Goal: Task Accomplishment & Management: Manage account settings

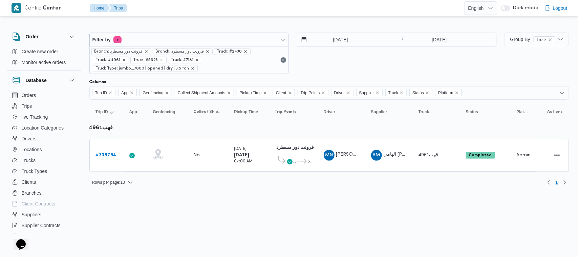
click at [334, 60] on div "24/9/2025 → 24/9/2025" at bounding box center [397, 53] width 200 height 41
click at [393, 55] on div "24/9/2025 → 24/9/2025" at bounding box center [397, 53] width 200 height 41
click at [368, 60] on div "24/9/2025 → 24/9/2025" at bounding box center [397, 53] width 200 height 41
click at [348, 62] on div "24/9/2025 → 24/9/2025" at bounding box center [397, 53] width 200 height 41
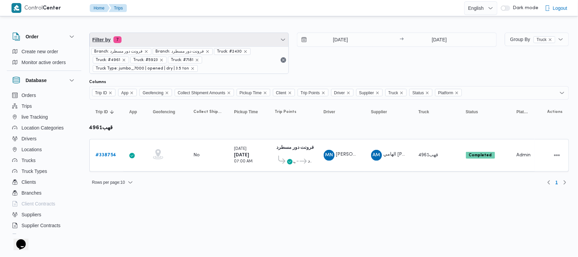
click at [186, 43] on span "Filter by 7" at bounding box center [189, 40] width 199 height 14
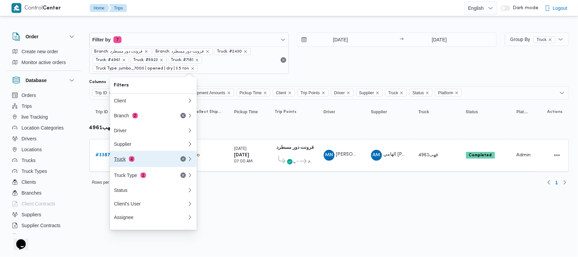
click at [153, 158] on div "Truck 4" at bounding box center [150, 159] width 81 height 16
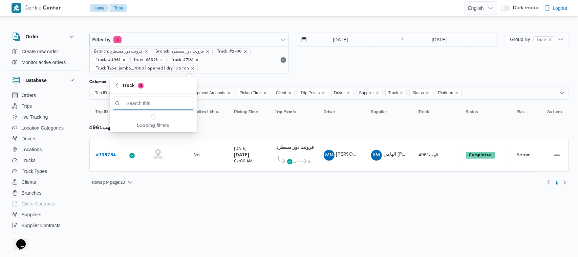
paste input "6574"
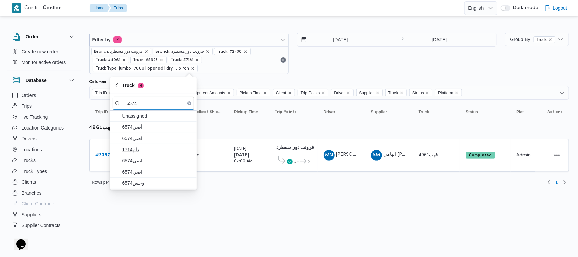
type input "6574"
click at [139, 144] on span "دام1714" at bounding box center [153, 149] width 81 height 11
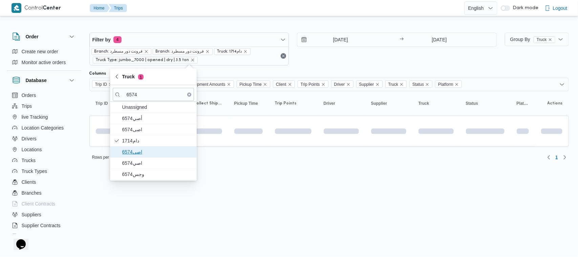
click at [139, 153] on span "اصى6574" at bounding box center [157, 152] width 70 height 8
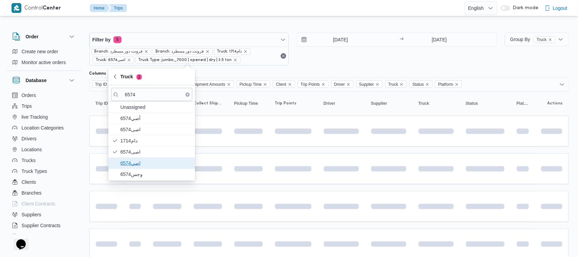
click at [139, 163] on span "اصي6574" at bounding box center [156, 163] width 70 height 8
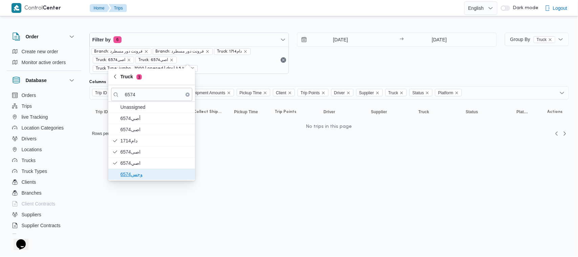
click at [139, 173] on span "وجس6574" at bounding box center [156, 174] width 70 height 8
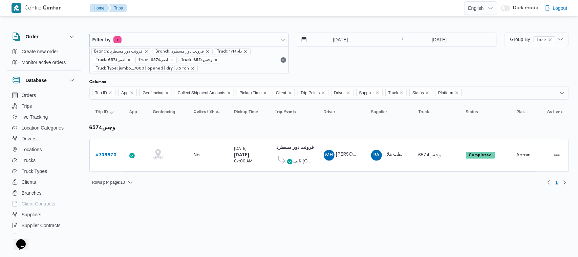
click at [220, 206] on html "Control Center Home Trips English عربي Dark mode Logout Order Create new order …" at bounding box center [289, 128] width 578 height 257
click at [302, 163] on span "ثانى القاهرة الجديدة" at bounding box center [303, 161] width 18 height 8
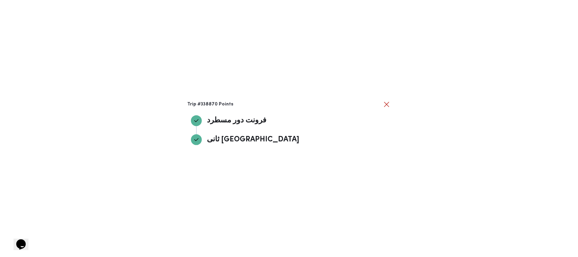
click at [390, 99] on div "Trip #338870 Points فرونت دور مسطرد فرونت دور مسطرد ثانى القاهرة الجديدة ثانى ا…" at bounding box center [289, 128] width 578 height 257
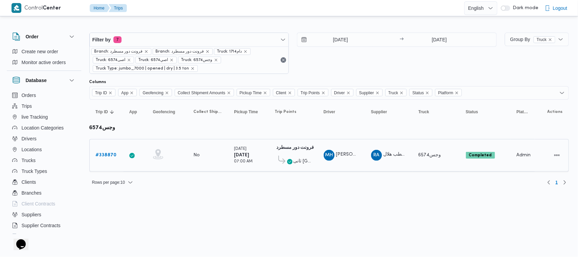
click at [107, 153] on b "# 338870" at bounding box center [106, 155] width 21 height 4
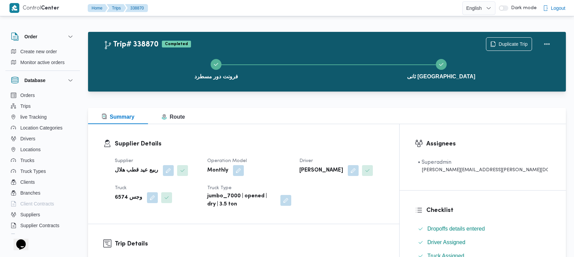
click at [347, 112] on div "Summary Route" at bounding box center [327, 116] width 478 height 16
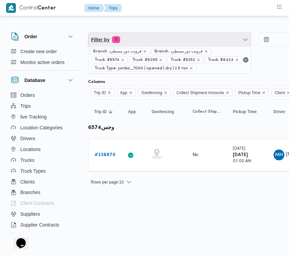
drag, startPoint x: 117, startPoint y: 39, endPoint x: 123, endPoint y: 36, distance: 6.5
click at [117, 39] on span "7" at bounding box center [116, 39] width 8 height 7
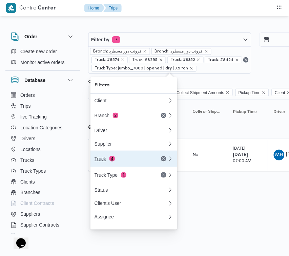
click at [124, 159] on div "Truck 4" at bounding box center [123, 158] width 57 height 5
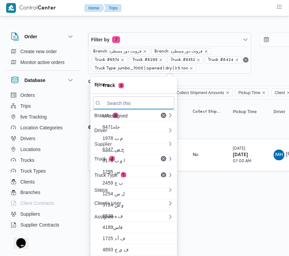
paste input "2463"
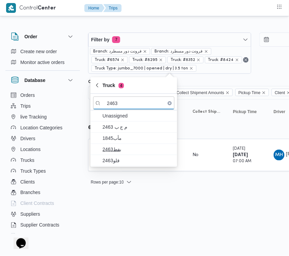
type input "2463"
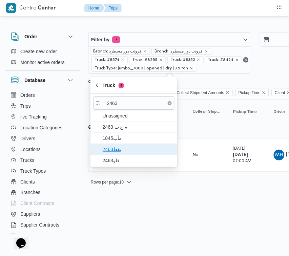
click at [122, 150] on span "بفط2463" at bounding box center [138, 149] width 70 height 8
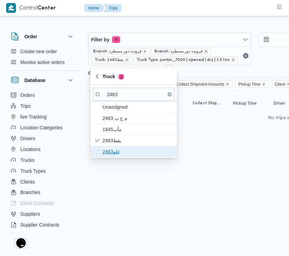
click at [122, 152] on span "قلو2463" at bounding box center [138, 152] width 70 height 8
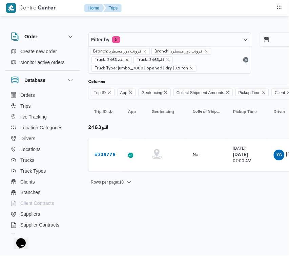
click at [194, 189] on div "Rows per page : 10 1" at bounding box center [291, 182] width 415 height 16
click at [107, 155] on b "# 338778" at bounding box center [105, 155] width 21 height 4
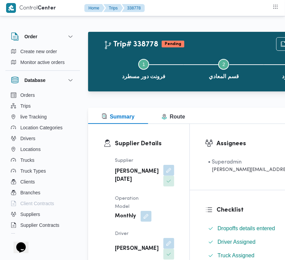
scroll to position [70, 0]
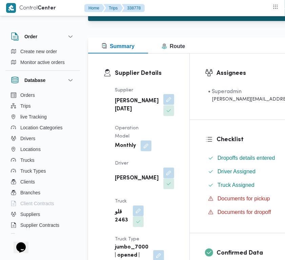
click at [163, 105] on button "button" at bounding box center [168, 99] width 11 height 11
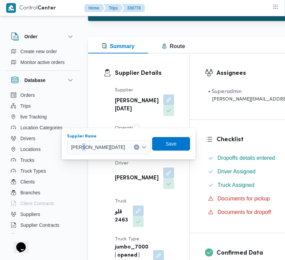
click at [125, 144] on span "ابراهيم رمضان ابراهيم عثمان ابوباشا" at bounding box center [98, 146] width 54 height 7
paste input "الشريف"
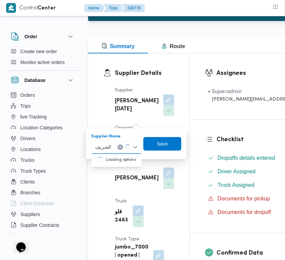
type input "الشريف"
click at [111, 157] on span "محمد صلاح عبداللطيف الشريف" at bounding box center [120, 160] width 35 height 8
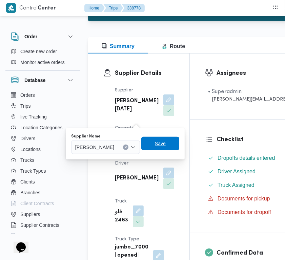
click at [166, 146] on span "Save" at bounding box center [160, 144] width 11 height 8
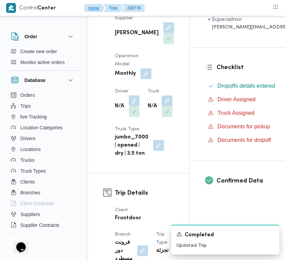
scroll to position [184, 0]
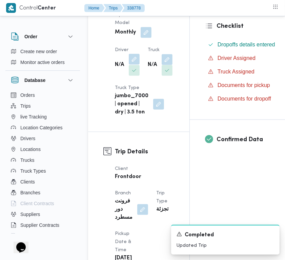
click at [133, 65] on button "button" at bounding box center [134, 59] width 11 height 11
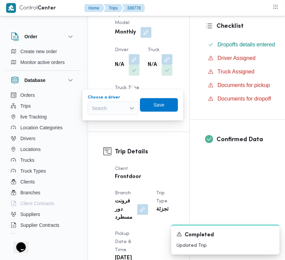
click at [119, 106] on div "Search" at bounding box center [113, 109] width 51 height 14
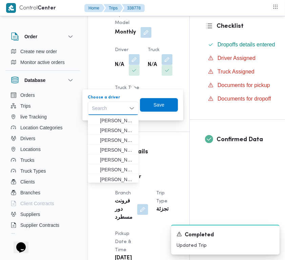
paste input "احمد سعيد"
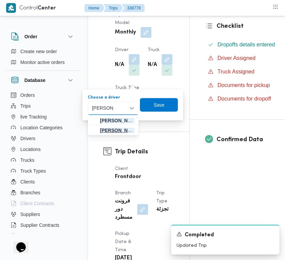
type input "احمد سعيد"
click at [116, 126] on span "احمد سعيد محمد طير البر" at bounding box center [117, 130] width 35 height 8
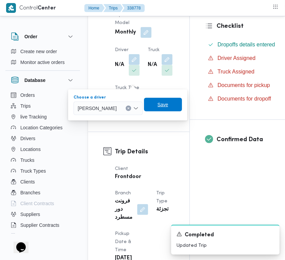
click at [170, 100] on span "Save" at bounding box center [163, 105] width 38 height 14
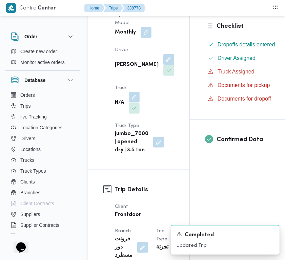
click at [135, 103] on button "button" at bounding box center [134, 97] width 11 height 11
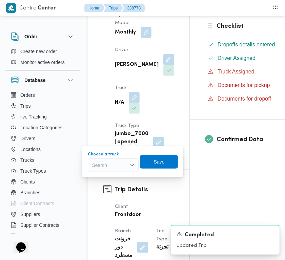
click at [126, 165] on div "Search" at bounding box center [113, 166] width 51 height 14
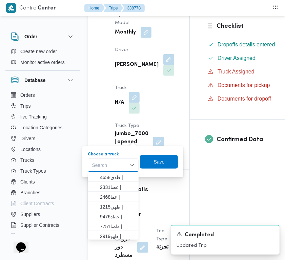
paste input "3853"
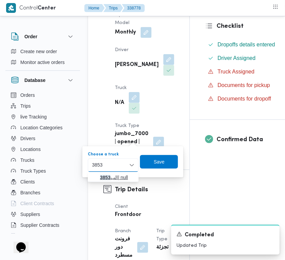
type input "3853"
click at [114, 177] on span "الب 3853 | null" at bounding box center [117, 177] width 35 height 8
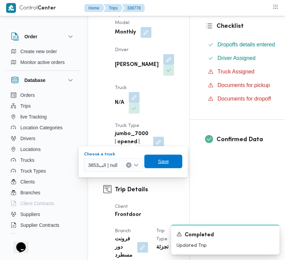
click at [161, 158] on span "Save" at bounding box center [163, 162] width 11 height 8
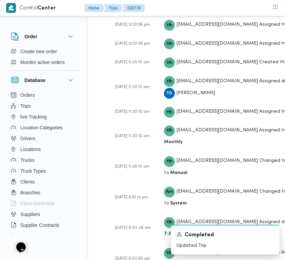
scroll to position [1811, 0]
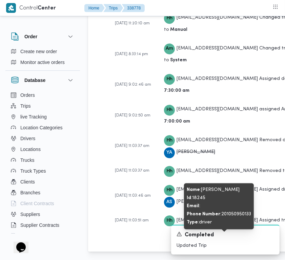
copy span "ياسين عبدالعظيم محمد ابراهيم"
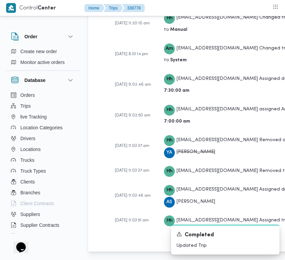
copy b "قلو2463"
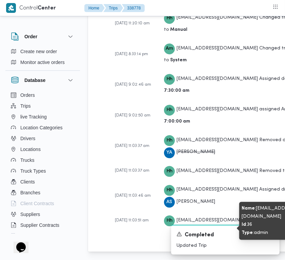
scroll to position [0, 0]
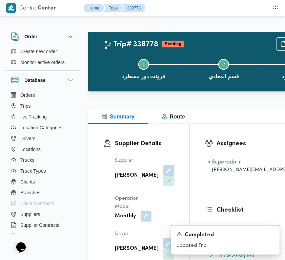
drag, startPoint x: 145, startPoint y: 177, endPoint x: 143, endPoint y: 190, distance: 13.3
click at [163, 176] on button "button" at bounding box center [168, 170] width 11 height 11
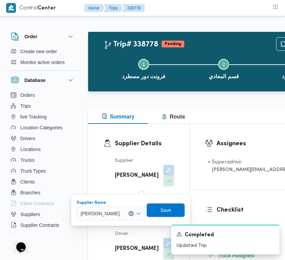
click at [120, 214] on span "محمد صلاح عبداللطيف الشريف" at bounding box center [100, 213] width 39 height 7
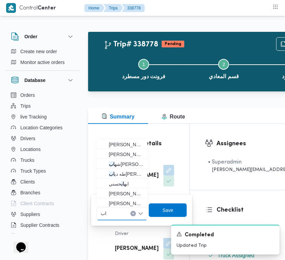
type input "ابراهيم رمضان ابراهيم عثمان ابوباشا"
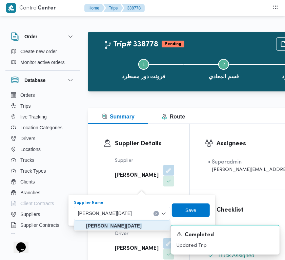
click at [138, 227] on mark "ابراهيم رمضان ابراهيم عثمان ابوباشا" at bounding box center [114, 225] width 56 height 5
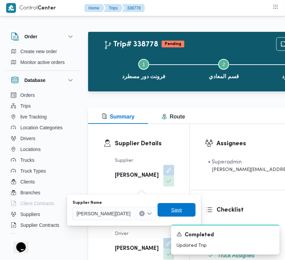
click at [182, 211] on span "Save" at bounding box center [176, 210] width 11 height 8
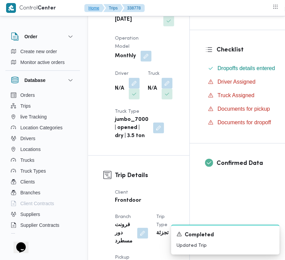
scroll to position [185, 0]
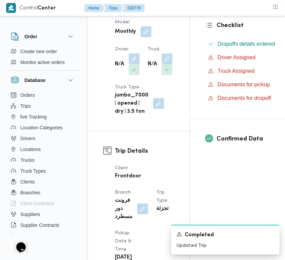
drag, startPoint x: 136, startPoint y: 80, endPoint x: 132, endPoint y: 96, distance: 15.9
click at [133, 75] on div at bounding box center [132, 65] width 14 height 22
drag, startPoint x: 136, startPoint y: 73, endPoint x: 127, endPoint y: 94, distance: 23.1
click at [136, 64] on button "button" at bounding box center [134, 59] width 11 height 11
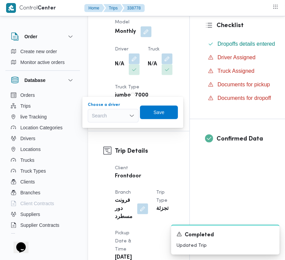
click at [118, 116] on div "Search" at bounding box center [113, 116] width 51 height 14
paste input "ياسين عبدالعظيم محمد ابراهيم"
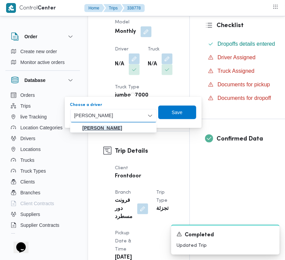
type input "ياسين عبدالعظيم محمد ابراهيم"
click at [116, 128] on mark "ياسين عبدالعظيم محمد ابراهيم" at bounding box center [102, 127] width 40 height 5
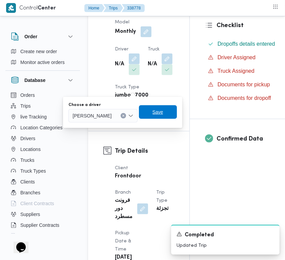
click at [163, 114] on span "Save" at bounding box center [157, 112] width 11 height 8
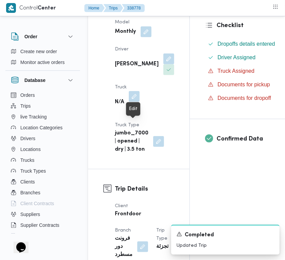
click at [136, 102] on button "button" at bounding box center [134, 96] width 11 height 11
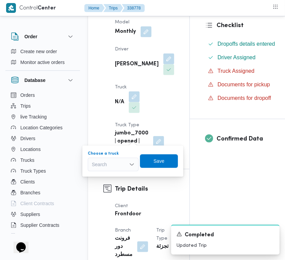
click at [121, 163] on div "Search" at bounding box center [113, 165] width 51 height 14
paste input "قلو2463"
type input "قلو2463"
click at [102, 177] on mark "قلو2463" at bounding box center [108, 176] width 17 height 5
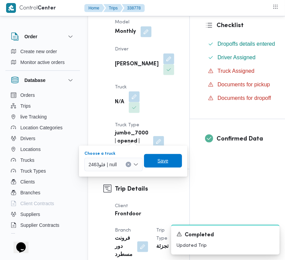
click at [159, 165] on span "Save" at bounding box center [163, 161] width 38 height 14
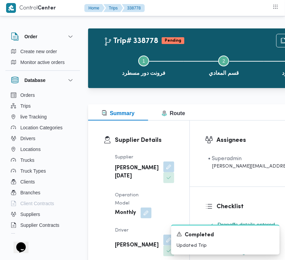
scroll to position [0, 0]
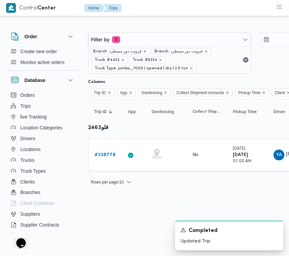
click at [138, 26] on div at bounding box center [291, 27] width 407 height 11
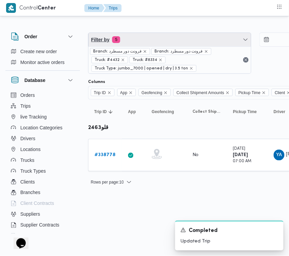
click at [140, 37] on span "Filter by 5" at bounding box center [169, 40] width 163 height 14
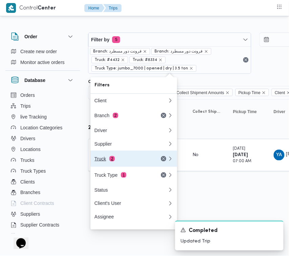
click at [121, 160] on div "Truck 2" at bounding box center [123, 158] width 57 height 5
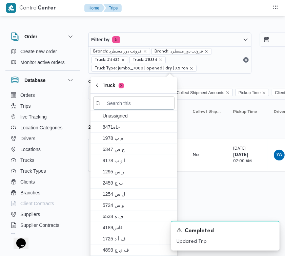
paste input "5481"
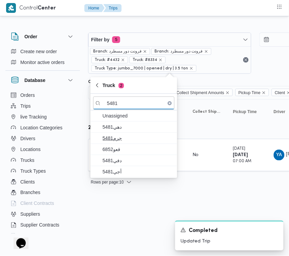
type input "5481"
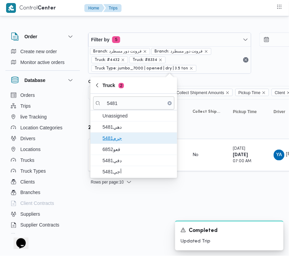
click at [121, 133] on span "جرم5481" at bounding box center [133, 138] width 81 height 11
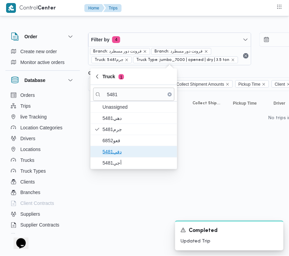
click at [121, 148] on span "دفي5481" at bounding box center [133, 151] width 81 height 11
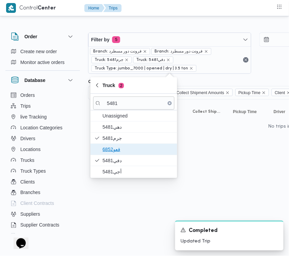
click at [119, 147] on span "قعو6852" at bounding box center [138, 149] width 70 height 8
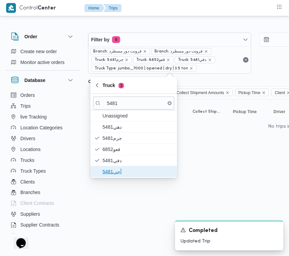
click at [119, 169] on span "أجي5481" at bounding box center [138, 172] width 70 height 8
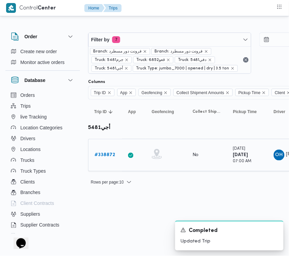
click at [110, 151] on link "# 338872" at bounding box center [105, 155] width 21 height 8
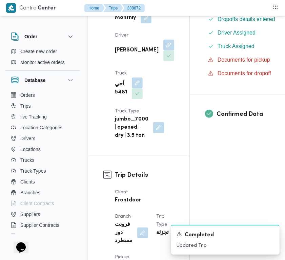
scroll to position [230, 0]
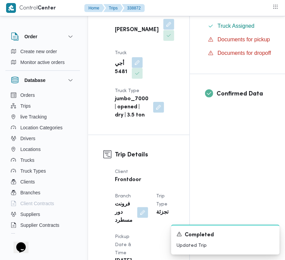
click at [163, 30] on button "button" at bounding box center [168, 24] width 11 height 11
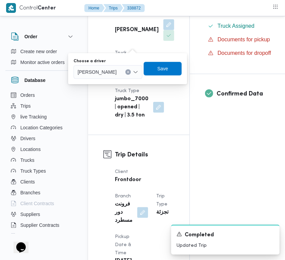
click at [117, 70] on span "عمر هاشم جاب الله محمد" at bounding box center [97, 71] width 39 height 7
paste input "محمد شعبان"
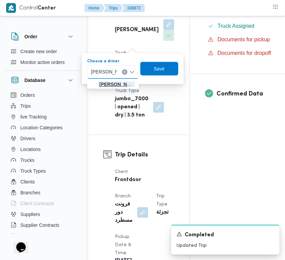
type input "محمد شعبان"
click at [113, 85] on span "محمد شعبان محمود عصر" at bounding box center [117, 84] width 36 height 8
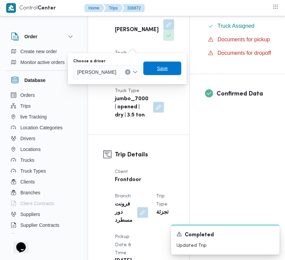
click at [168, 69] on span "Save" at bounding box center [162, 68] width 11 height 8
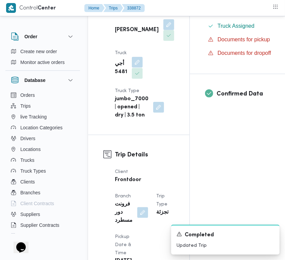
click at [136, 68] on button "button" at bounding box center [137, 62] width 11 height 11
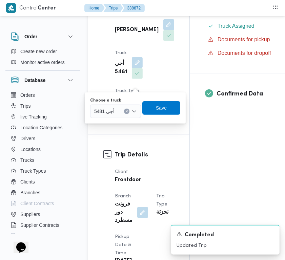
click at [122, 115] on div "أجي 5481" at bounding box center [115, 112] width 51 height 14
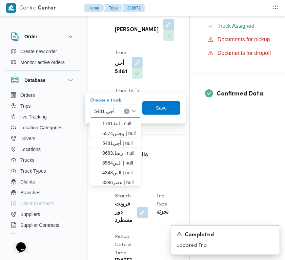
paste input "789"
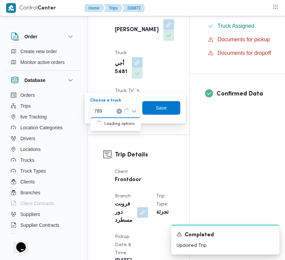
type input "789"
click at [103, 122] on span "يبد789 | null" at bounding box center [119, 124] width 35 height 8
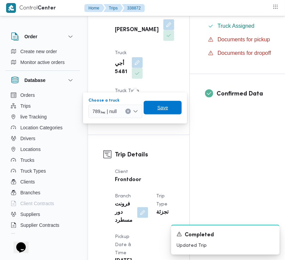
click at [153, 107] on span "Save" at bounding box center [163, 108] width 38 height 14
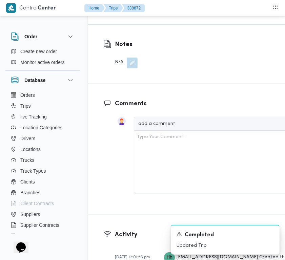
scroll to position [1283, 0]
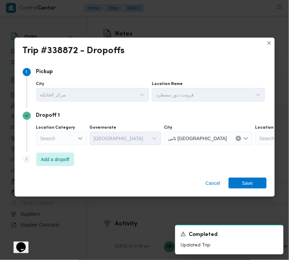
drag, startPoint x: 59, startPoint y: 127, endPoint x: 59, endPoint y: 136, distance: 8.8
click at [59, 134] on div "Location Category Search" at bounding box center [61, 135] width 51 height 20
click at [59, 136] on div "Search" at bounding box center [61, 139] width 51 height 14
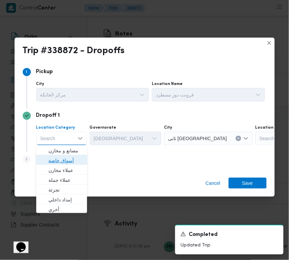
click at [63, 159] on span "أسواق خاصة" at bounding box center [65, 161] width 35 height 8
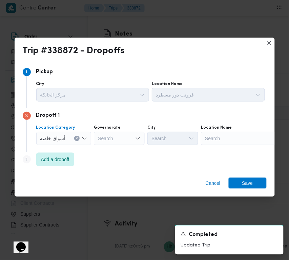
click at [220, 133] on div "Search" at bounding box center [243, 139] width 85 height 14
paste input "Hyper One"
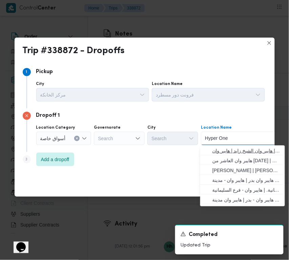
type input "Hyper One"
click at [228, 148] on span "هايبر وان الشيخ زايد | هايبر وان | null" at bounding box center [246, 151] width 68 height 8
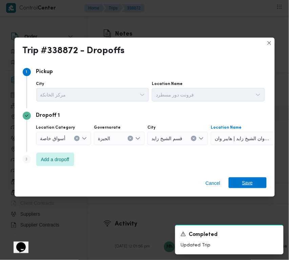
click at [254, 179] on span "Save" at bounding box center [248, 183] width 38 height 11
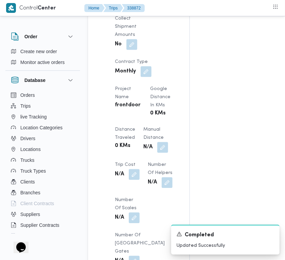
scroll to position [372, 0]
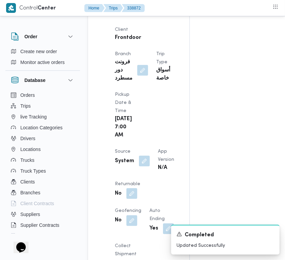
click at [156, 235] on div "A new notification appears Completed Updated Successfully" at bounding box center [217, 240] width 136 height 41
click at [154, 232] on div "A new notification appears Completed Updated Successfully" at bounding box center [217, 240] width 136 height 41
click at [153, 230] on div "A new notification appears Completed Updated Successfully" at bounding box center [217, 240] width 136 height 41
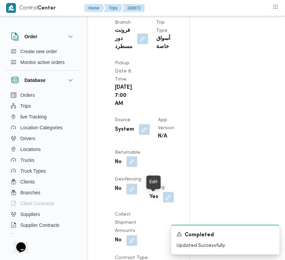
click at [137, 167] on button "button" at bounding box center [131, 162] width 11 height 11
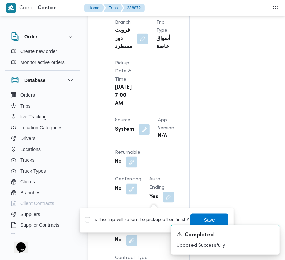
drag, startPoint x: 137, startPoint y: 223, endPoint x: 146, endPoint y: 221, distance: 8.6
click at [138, 223] on label "Is the trip will return to pickup after finish?" at bounding box center [137, 221] width 104 height 8
checkbox input "true"
click at [204, 219] on span "Save" at bounding box center [209, 220] width 11 height 8
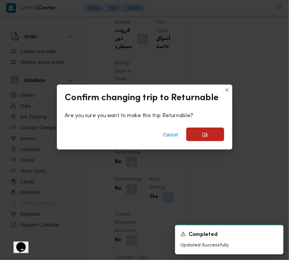
click at [222, 131] on span "Ok" at bounding box center [205, 135] width 38 height 14
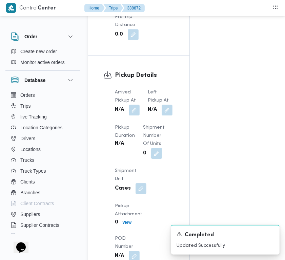
scroll to position [1087, 0]
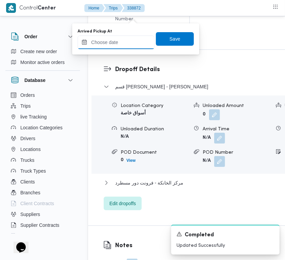
click at [121, 39] on input "Arrived Pickup At" at bounding box center [116, 43] width 77 height 14
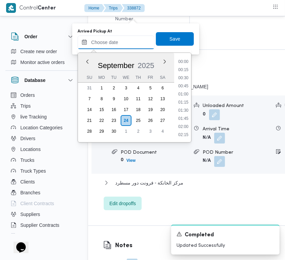
paste input "24/9/2025 7:00:00 AM"
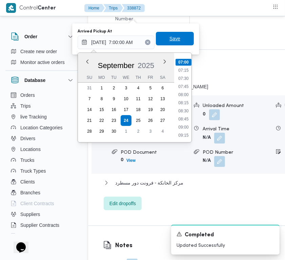
type input "24/09/2025 07:00"
click at [164, 33] on span "Save" at bounding box center [175, 39] width 38 height 14
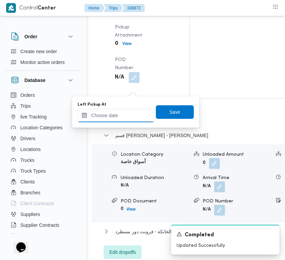
click at [103, 120] on input "Left Pickup At" at bounding box center [116, 116] width 77 height 14
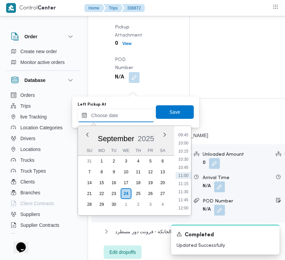
paste input "24/9/2025 7:00:00 AM"
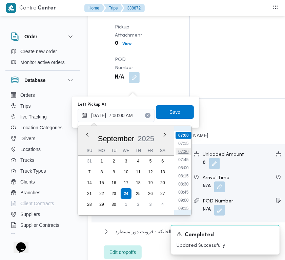
click at [184, 151] on li "07:30" at bounding box center [184, 151] width 16 height 7
type input "24/09/2025 07:30"
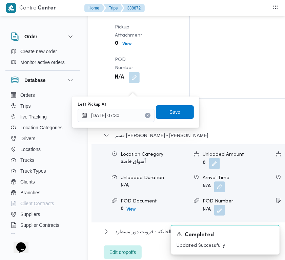
click at [175, 102] on div "Left Pickup At 24/09/2025 07:30 Save" at bounding box center [136, 112] width 118 height 22
click at [174, 107] on span "Save" at bounding box center [175, 112] width 38 height 14
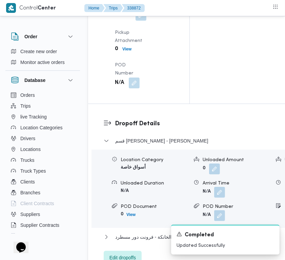
drag, startPoint x: 280, startPoint y: 41, endPoint x: 284, endPoint y: 44, distance: 4.6
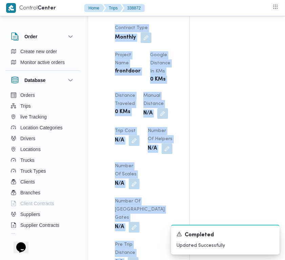
scroll to position [404, 0]
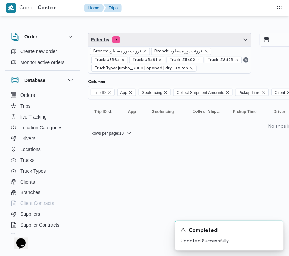
click at [189, 33] on span "Filter by 7" at bounding box center [169, 40] width 163 height 14
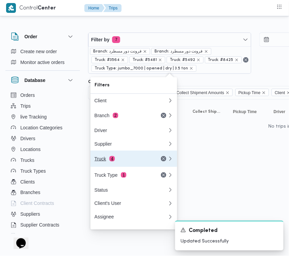
click at [112, 159] on span "4" at bounding box center [111, 158] width 5 height 5
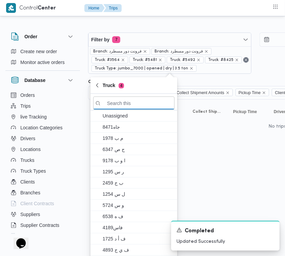
paste input "رمط497"
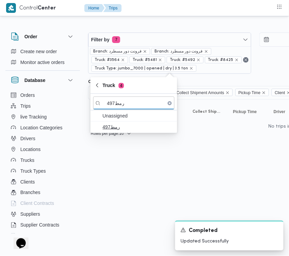
type input "رمط497"
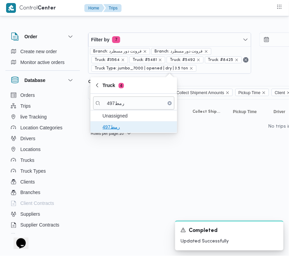
click at [115, 125] on span "رمط497" at bounding box center [138, 127] width 70 height 8
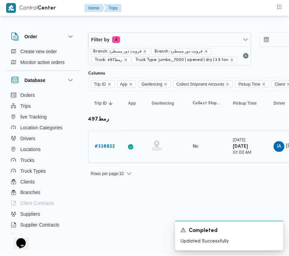
click at [110, 150] on link "# 338822" at bounding box center [105, 147] width 20 height 8
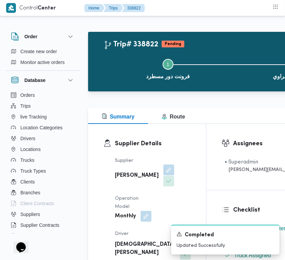
click at [163, 175] on button "button" at bounding box center [168, 170] width 11 height 11
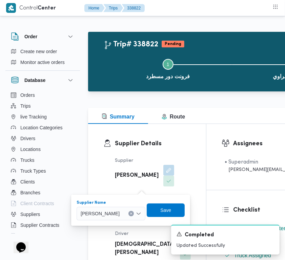
click at [120, 210] on span "محمد صلاح عبداللطيف الشريف" at bounding box center [100, 213] width 39 height 7
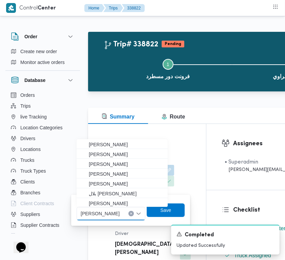
paste input "علي يحيي"
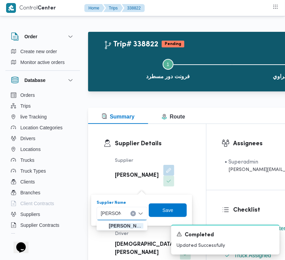
type input "علي يحيي"
click at [126, 227] on span "علي يحيي علي مهران حسنين" at bounding box center [126, 226] width 35 height 8
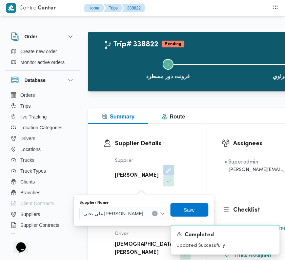
click at [172, 210] on span "Save" at bounding box center [189, 210] width 38 height 14
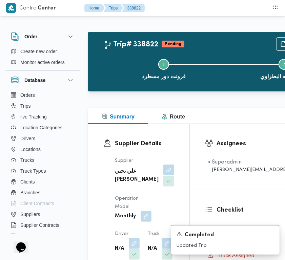
click at [163, 176] on button "button" at bounding box center [168, 170] width 11 height 11
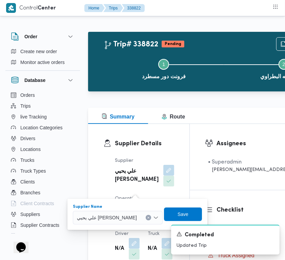
click at [127, 217] on span "علي يحيي علي مهران حسنين" at bounding box center [107, 217] width 60 height 7
paste input "الشريف"
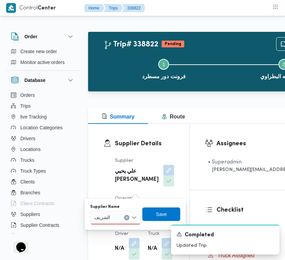
click at [107, 228] on div "You are in a dialog. To close this dialog, hit escape. Supplier Name الشريف الش…" at bounding box center [135, 214] width 101 height 31
click at [112, 219] on div "الشريف الشريف" at bounding box center [103, 217] width 20 height 11
type input "الشريف"
click at [118, 228] on span "محمد صلاح عبداللطيف الشريف" at bounding box center [119, 230] width 35 height 8
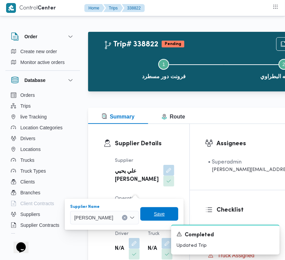
click at [165, 214] on span "Save" at bounding box center [159, 214] width 11 height 8
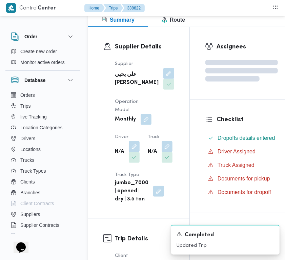
scroll to position [108, 0]
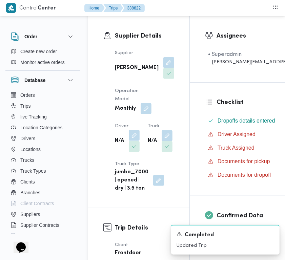
click at [134, 141] on button "button" at bounding box center [134, 135] width 11 height 11
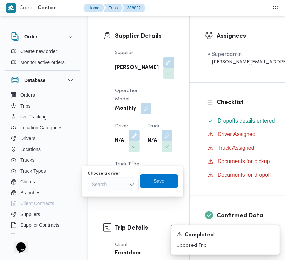
click at [116, 183] on div "Search" at bounding box center [113, 185] width 51 height 14
paste input "عمرو"
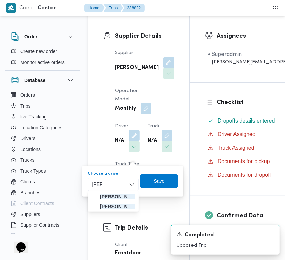
type input "عمرو"
click at [100, 196] on span "عمرو حمدان بدر الصيرفي" at bounding box center [117, 197] width 35 height 8
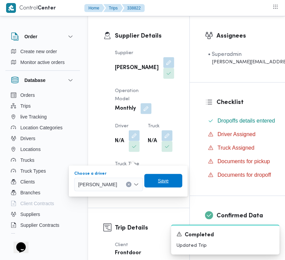
click at [182, 182] on span "Save" at bounding box center [163, 181] width 38 height 14
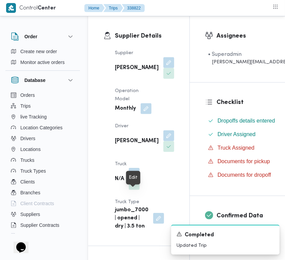
click at [136, 179] on button "button" at bounding box center [134, 173] width 11 height 11
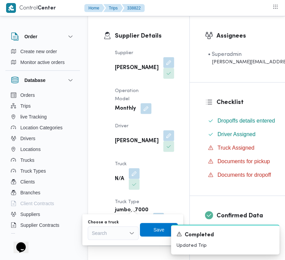
click at [120, 230] on div "Search" at bounding box center [113, 234] width 51 height 14
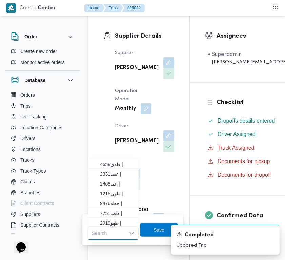
paste input "4576"
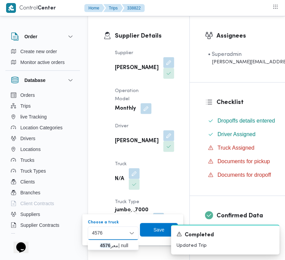
type input "4576"
click at [98, 246] on span "معر 4576 | null" at bounding box center [112, 245] width 45 height 11
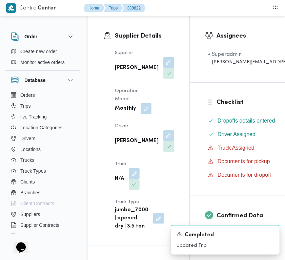
click at [151, 228] on div "A new notification appears Completed Updated Trip" at bounding box center [217, 240] width 136 height 41
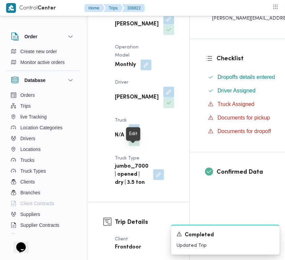
click at [138, 135] on button "button" at bounding box center [134, 129] width 11 height 11
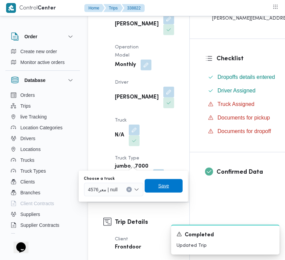
click at [155, 188] on span "Save" at bounding box center [164, 186] width 38 height 14
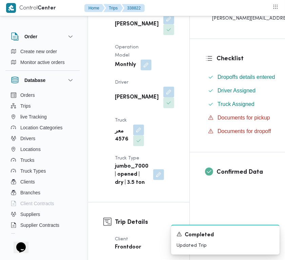
click at [166, 153] on div "Supplier محمد صلاح عبداللطيف الشريف Operation Model Monthly Driver عمرو حمدان ب…" at bounding box center [144, 96] width 67 height 190
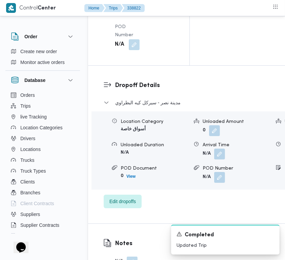
scroll to position [1291, 0]
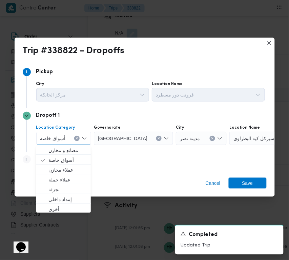
click at [68, 139] on input "Location Category" at bounding box center [68, 139] width 1 height 8
click at [57, 187] on span "تجزئة" at bounding box center [67, 190] width 38 height 8
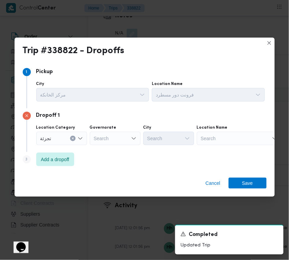
click at [123, 131] on div "Governorate Search" at bounding box center [115, 135] width 51 height 20
click at [118, 140] on div "Search" at bounding box center [115, 139] width 51 height 14
paste input "جيزة"
type input "جيزة"
click at [112, 143] on div "جيزة جيزة Combo box. Selected. جيزة. Selected. Combo box input. Search. Type so…" at bounding box center [115, 139] width 51 height 14
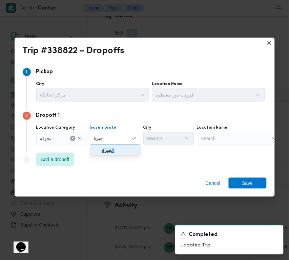
click at [112, 148] on span "ال جيزة" at bounding box center [119, 151] width 35 height 8
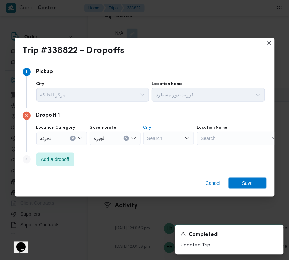
click at [149, 139] on div "Search" at bounding box center [168, 139] width 51 height 14
paste input "الهرم"
type input "الهرم"
click at [148, 152] on icon "button" at bounding box center [149, 150] width 5 height 5
click at [247, 183] on span "Save" at bounding box center [247, 183] width 11 height 11
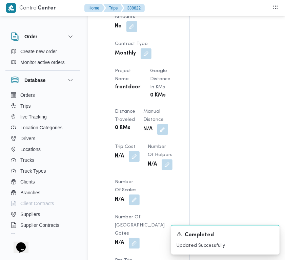
scroll to position [379, 0]
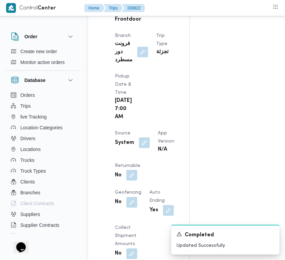
click at [157, 221] on div "A new notification appears Completed Updated Successfully" at bounding box center [217, 240] width 136 height 41
click at [152, 224] on div "A new notification appears Completed Updated Successfully" at bounding box center [217, 240] width 136 height 41
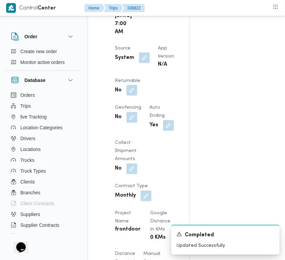
scroll to position [468, 0]
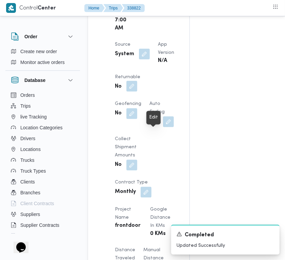
click at [137, 92] on button "button" at bounding box center [131, 86] width 11 height 11
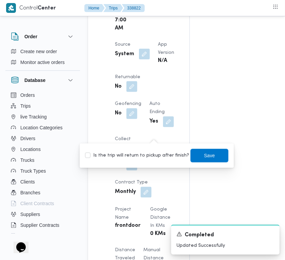
click at [140, 161] on div "Is the trip will return to pickup after finish? Save" at bounding box center [156, 155] width 145 height 15
click at [112, 149] on div "Is the trip will return to pickup after finish? Save" at bounding box center [156, 155] width 145 height 15
click at [112, 155] on label "Is the trip will return to pickup after finish?" at bounding box center [137, 156] width 104 height 8
checkbox input "true"
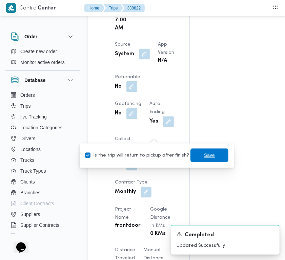
click at [190, 149] on span "Save" at bounding box center [209, 156] width 38 height 14
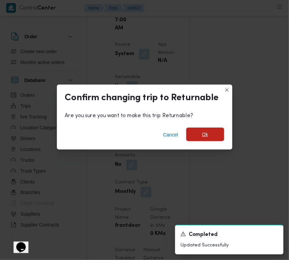
click at [208, 136] on span "Ok" at bounding box center [205, 135] width 38 height 14
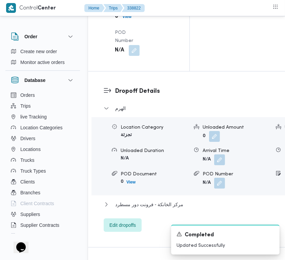
scroll to position [980, 0]
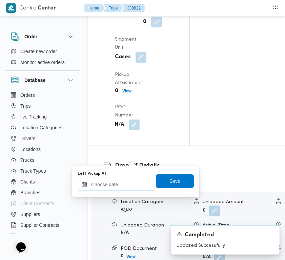
click at [122, 185] on input "Left Pickup At" at bounding box center [116, 185] width 77 height 14
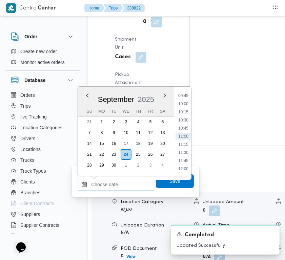
paste input "24/9/2025 7:30:00 AM"
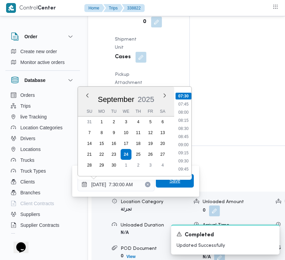
type input "24/09/2025 07:30"
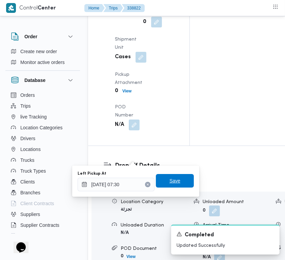
click at [162, 185] on span "Save" at bounding box center [175, 181] width 38 height 14
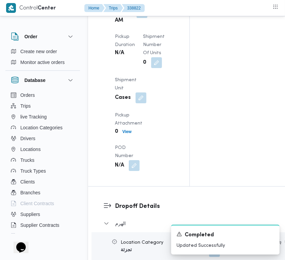
drag, startPoint x: 137, startPoint y: 122, endPoint x: 138, endPoint y: 128, distance: 6.3
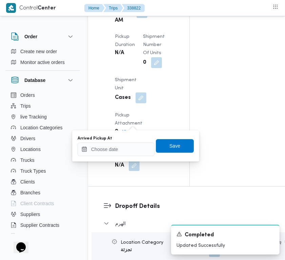
click at [138, 156] on div "Arrived Pickup At Save" at bounding box center [136, 146] width 118 height 22
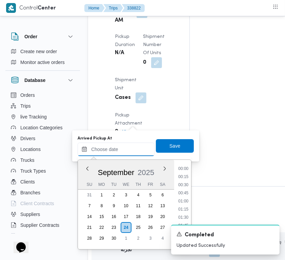
click at [135, 152] on input "Arrived Pickup At" at bounding box center [116, 150] width 77 height 14
paste input "24/9/2025 7:00:00 AM"
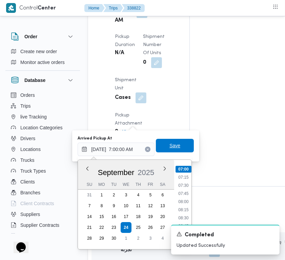
type input "24/09/2025 07:00"
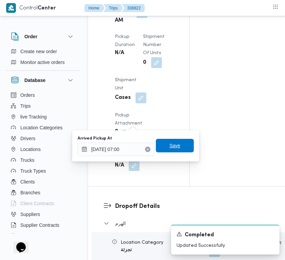
click at [179, 148] on span "Save" at bounding box center [175, 146] width 38 height 14
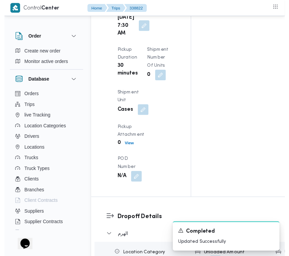
scroll to position [0, 0]
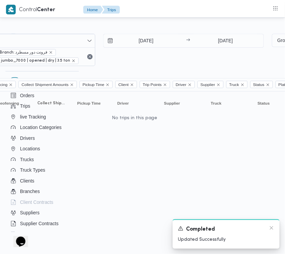
scroll to position [0, 159]
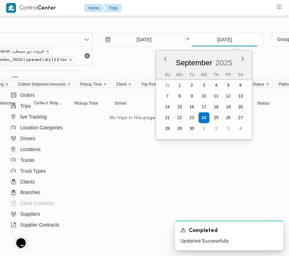
click at [243, 41] on input "24/9/2025" at bounding box center [224, 40] width 67 height 14
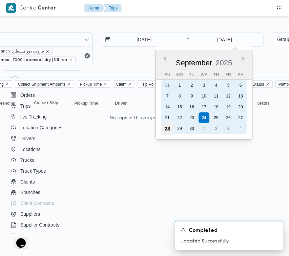
click at [171, 126] on div "28" at bounding box center [167, 128] width 13 height 13
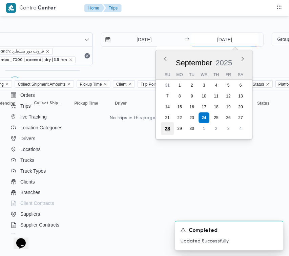
type input "28/9/2025"
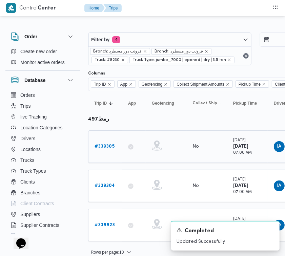
click at [98, 146] on b "# 339305" at bounding box center [105, 146] width 20 height 4
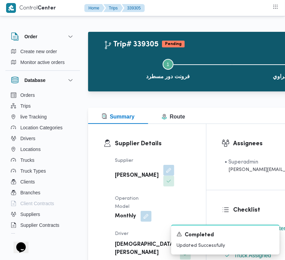
scroll to position [228, 0]
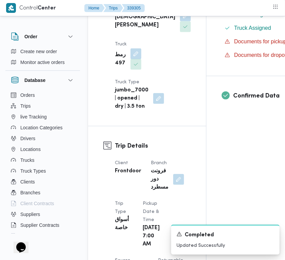
drag, startPoint x: 132, startPoint y: 88, endPoint x: 132, endPoint y: 102, distance: 13.6
click at [133, 59] on button "button" at bounding box center [135, 53] width 11 height 11
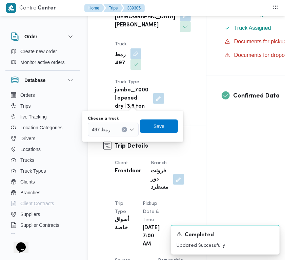
click at [120, 131] on div "رمط 497" at bounding box center [113, 130] width 51 height 14
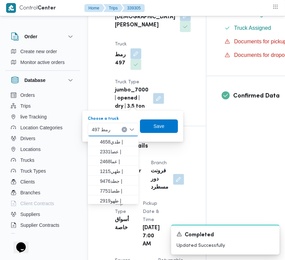
paste input "4567"
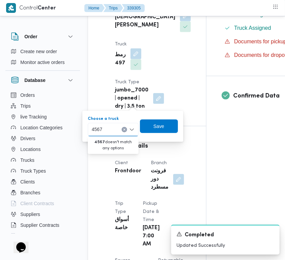
type input "4567"
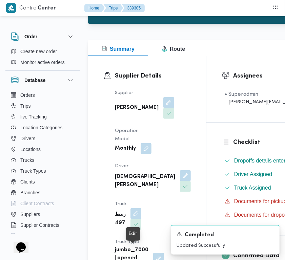
scroll to position [111, 0]
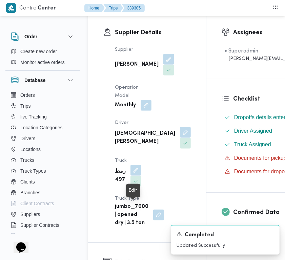
click at [128, 176] on span at bounding box center [134, 170] width 14 height 11
click at [136, 176] on button "button" at bounding box center [135, 170] width 11 height 11
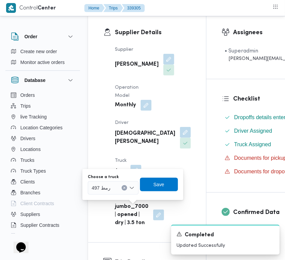
click at [116, 190] on div "رمط 497" at bounding box center [113, 188] width 51 height 14
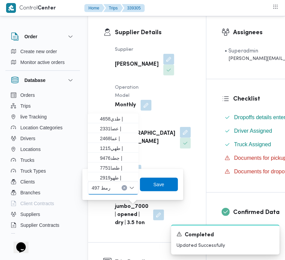
paste input "4567"
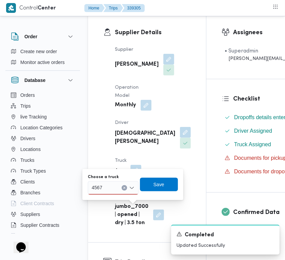
click at [104, 187] on input "4567" at bounding box center [98, 188] width 12 height 8
click at [103, 187] on input "4567" at bounding box center [98, 188] width 12 height 8
paste input "4576"
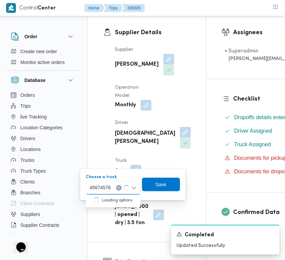
click at [103, 192] on div "45674576 45674576" at bounding box center [100, 188] width 24 height 11
click at [103, 190] on input "45674576" at bounding box center [102, 188] width 21 height 8
click at [103, 189] on input "45674576" at bounding box center [102, 188] width 21 height 8
paste input
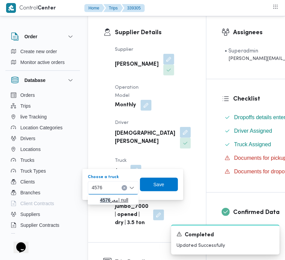
type input "4576"
click at [97, 202] on icon "button" at bounding box center [94, 200] width 5 height 5
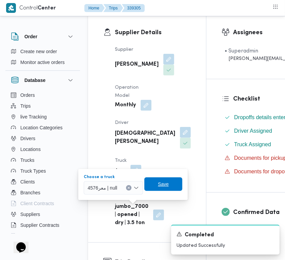
click at [170, 185] on span "Save" at bounding box center [163, 185] width 38 height 14
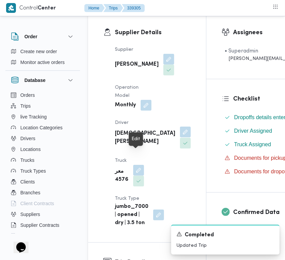
click at [180, 138] on button "button" at bounding box center [185, 132] width 11 height 11
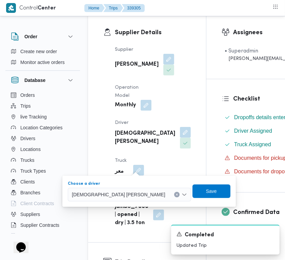
click at [110, 197] on span "اسلام عصام محمد طير البر ابراهيم" at bounding box center [119, 194] width 94 height 7
paste input "عمر كرم السيد عيد رسلان"
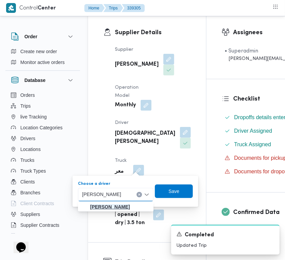
type input "عمر كرم السيد عيد رسلان"
click at [109, 208] on mark "عمر كرم السيد عيد رسلان" at bounding box center [110, 206] width 40 height 5
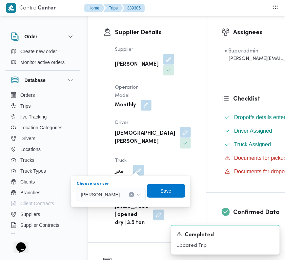
click at [171, 194] on span "Save" at bounding box center [166, 191] width 11 height 8
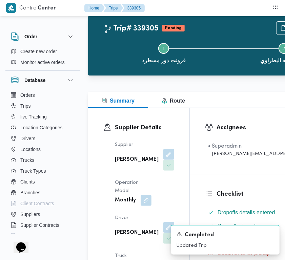
scroll to position [0, 0]
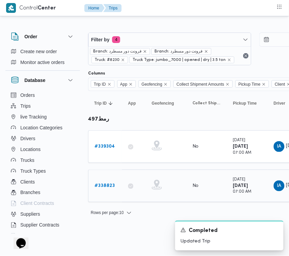
click at [109, 187] on b "# 338823" at bounding box center [105, 186] width 20 height 4
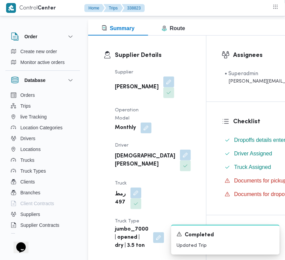
scroll to position [92, 0]
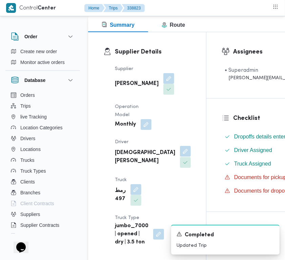
click at [180, 157] on button "button" at bounding box center [185, 151] width 11 height 11
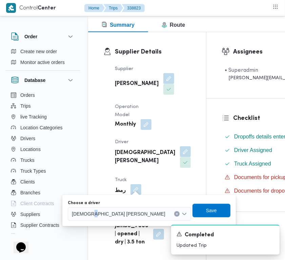
click at [120, 223] on div "You are in a dialog. To close this dialog, hit escape. Choose a driver اسلام عص…" at bounding box center [148, 210] width 173 height 31
click at [120, 212] on span "اسلام عصام محمد طير البر ابراهيم" at bounding box center [119, 213] width 94 height 7
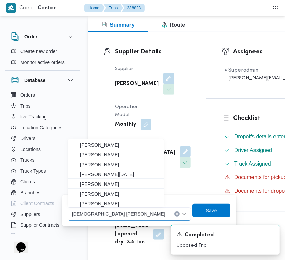
paste input "عمر كرم السيد عيد رسلان"
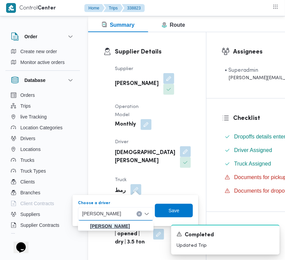
type input "عمر كرم السيد عيد رسلان"
drag, startPoint x: 123, startPoint y: 224, endPoint x: 136, endPoint y: 222, distance: 13.3
click at [124, 224] on mark "عمر كرم السيد عيد رسلان" at bounding box center [110, 226] width 40 height 5
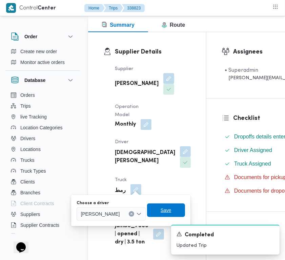
click at [182, 211] on span "Save" at bounding box center [166, 211] width 38 height 14
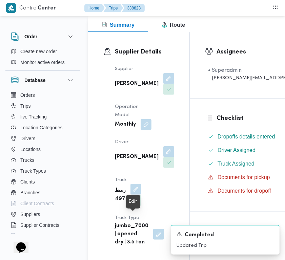
click at [131, 195] on button "button" at bounding box center [135, 189] width 11 height 11
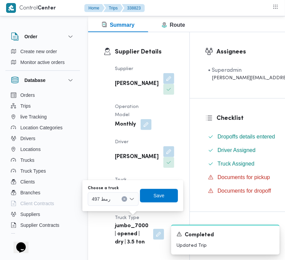
click at [120, 198] on div "رمط 497" at bounding box center [113, 199] width 51 height 14
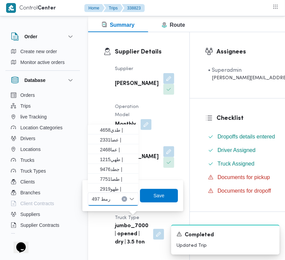
paste input "4576"
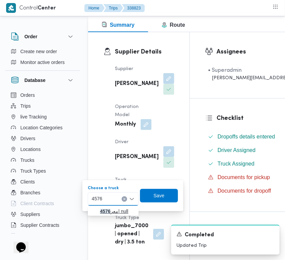
type input "4576"
click at [97, 210] on icon "button" at bounding box center [94, 211] width 5 height 5
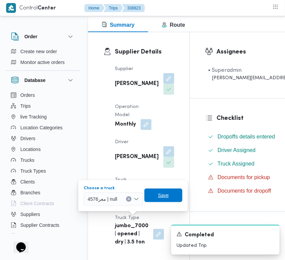
click at [160, 199] on span "Save" at bounding box center [163, 195] width 11 height 8
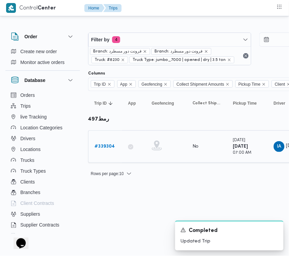
click at [104, 146] on b "# 339304" at bounding box center [105, 146] width 20 height 4
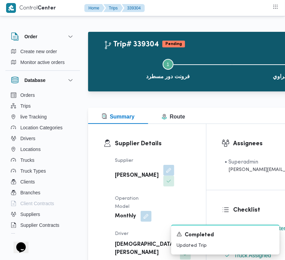
scroll to position [228, 0]
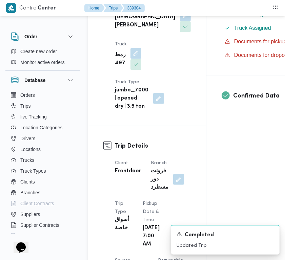
click at [137, 59] on button "button" at bounding box center [135, 53] width 11 height 11
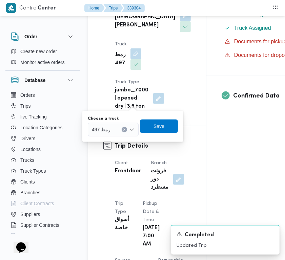
click at [116, 126] on div "رمط 497" at bounding box center [113, 130] width 51 height 14
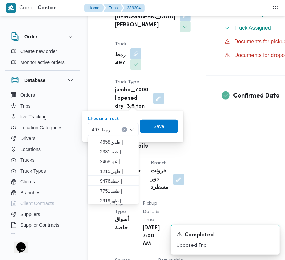
paste input "4576"
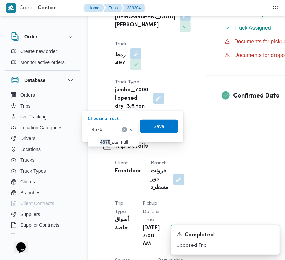
type input "4576"
click at [97, 140] on span "معر 4576 | null" at bounding box center [112, 142] width 45 height 11
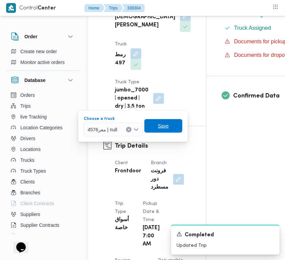
click at [157, 126] on span "Save" at bounding box center [163, 126] width 38 height 14
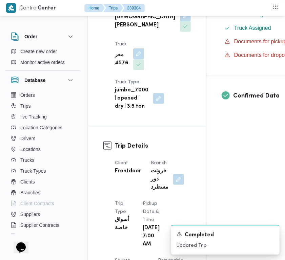
drag, startPoint x: 139, startPoint y: 38, endPoint x: 137, endPoint y: 46, distance: 8.9
click at [180, 21] on button "button" at bounding box center [185, 16] width 11 height 11
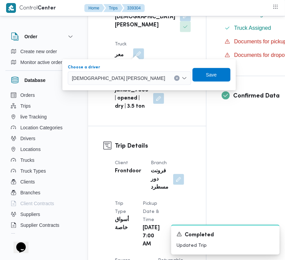
click at [124, 80] on span "اسلام عصام محمد طير البر ابراهيم" at bounding box center [119, 77] width 94 height 7
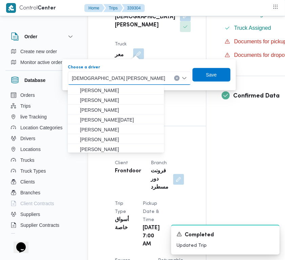
paste input "عمر كرم السيد عيد رسلان"
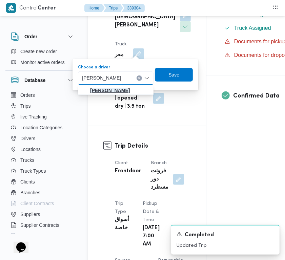
type input "عمر كرم السيد عيد رسلان"
click at [116, 90] on mark "عمر كرم السيد عيد رسلان" at bounding box center [110, 90] width 40 height 5
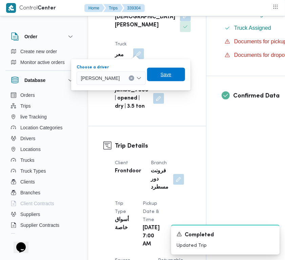
click at [171, 77] on span "Save" at bounding box center [166, 74] width 11 height 8
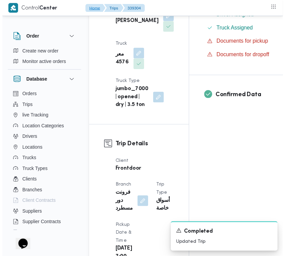
scroll to position [0, 0]
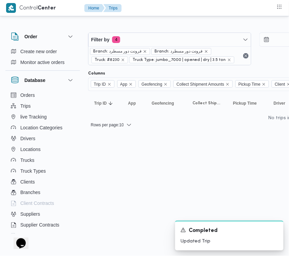
click at [129, 255] on html "Control Center Home Trips Order Create new order Monitor active orders Database…" at bounding box center [144, 128] width 289 height 256
drag, startPoint x: 129, startPoint y: 256, endPoint x: 136, endPoint y: 69, distance: 187.1
click at [146, 256] on html "Control Center Home Trips Order Create new order Monitor active orders Database…" at bounding box center [144, 128] width 289 height 256
drag, startPoint x: 143, startPoint y: 32, endPoint x: 146, endPoint y: 43, distance: 10.9
click at [143, 32] on div "Filter by 4 Branch: فرونت دور مسطرد Branch: فرونت دور مسطرد Truck: #8230 Truck …" at bounding box center [255, 48] width 343 height 41
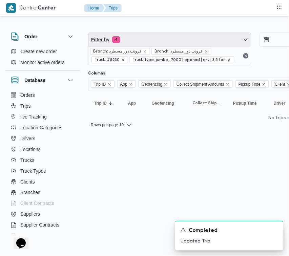
click at [146, 43] on span "Filter by 4" at bounding box center [169, 40] width 163 height 14
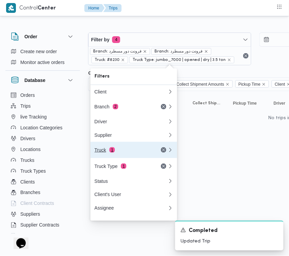
click at [118, 153] on div "Truck 1" at bounding box center [123, 149] width 57 height 5
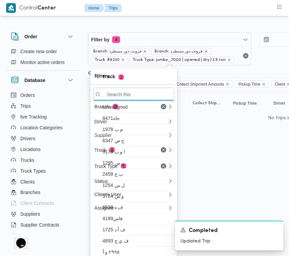
paste input "4576"
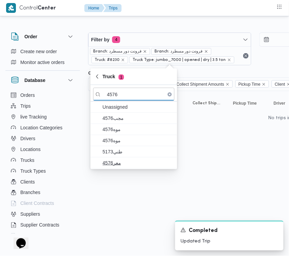
type input "4576"
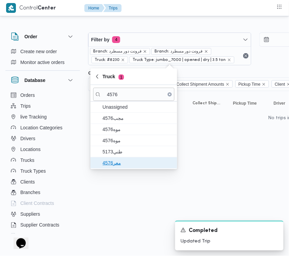
click at [118, 158] on span "معر4576" at bounding box center [133, 163] width 81 height 11
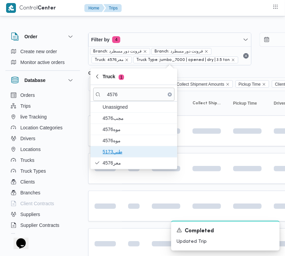
click at [118, 152] on span "طني5173" at bounding box center [138, 152] width 70 height 8
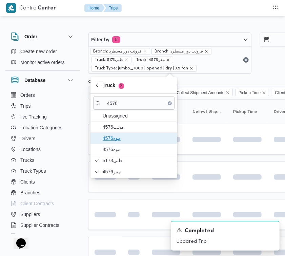
click at [118, 141] on span "4576موه" at bounding box center [138, 138] width 70 height 8
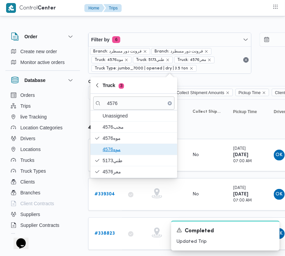
click at [117, 153] on span "موه4576" at bounding box center [138, 149] width 70 height 8
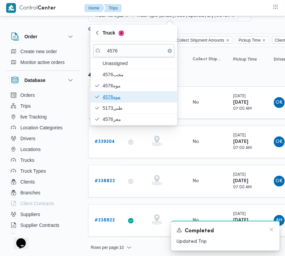
scroll to position [55, 0]
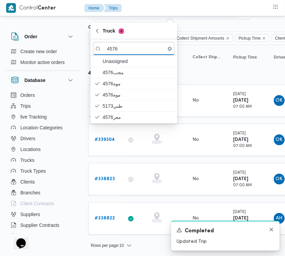
click at [273, 232] on icon "Dismiss toast" at bounding box center [271, 229] width 5 height 5
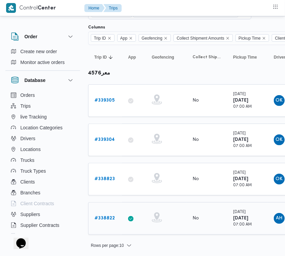
click at [113, 220] on link "# 338822" at bounding box center [105, 218] width 20 height 8
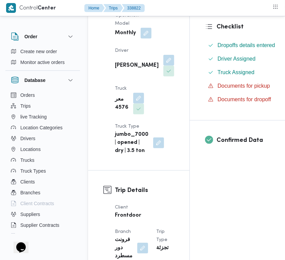
scroll to position [195, 0]
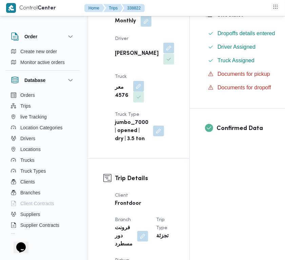
click at [163, 54] on button "button" at bounding box center [168, 48] width 11 height 11
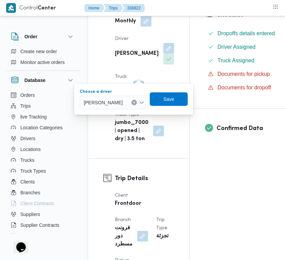
click at [123, 99] on span "عمرو حمدان بدر الصيرفي" at bounding box center [103, 102] width 39 height 7
paste input "عمر كرم السيد عيد رسلان"
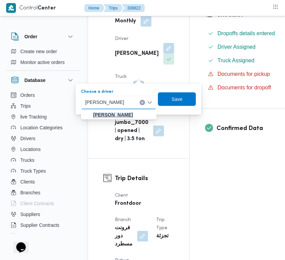
type input "عمر كرم السيد عيد رسلان"
click at [121, 115] on mark "عمر كرم السيد عيد رسلان" at bounding box center [113, 114] width 40 height 5
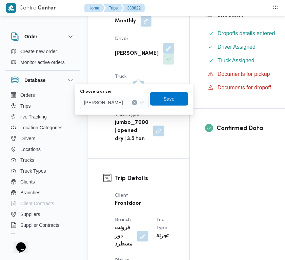
click at [174, 101] on span "Save" at bounding box center [169, 99] width 11 height 8
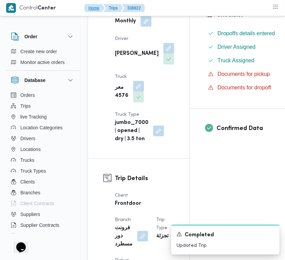
scroll to position [0, 0]
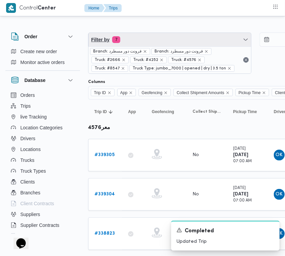
click at [158, 33] on span "Filter by 7" at bounding box center [169, 40] width 163 height 14
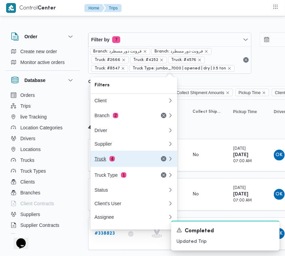
click at [122, 162] on div "Truck 4" at bounding box center [123, 158] width 57 height 5
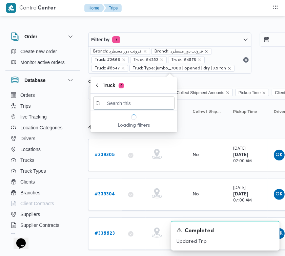
paste input "3695"
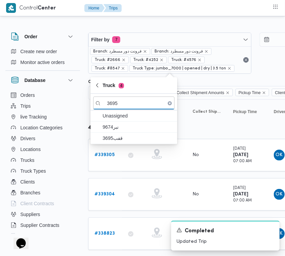
type input "3695"
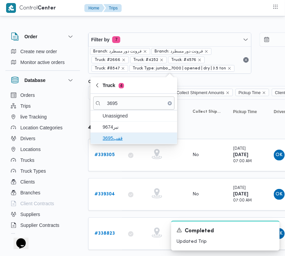
click at [116, 134] on span "قفب3695" at bounding box center [138, 138] width 70 height 8
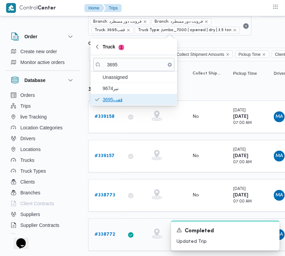
scroll to position [46, 0]
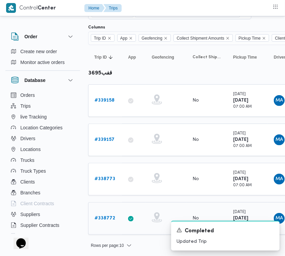
click at [121, 217] on td "Trip ID # 338772" at bounding box center [105, 218] width 34 height 33
click at [112, 218] on b "# 338772" at bounding box center [105, 218] width 21 height 4
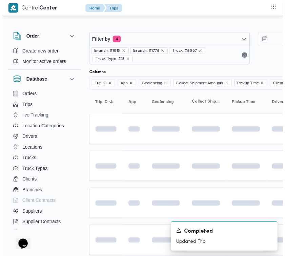
scroll to position [27, 0]
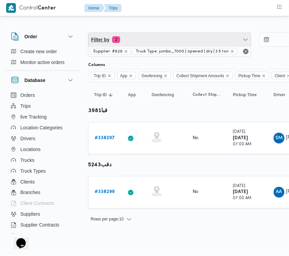
drag, startPoint x: 169, startPoint y: 45, endPoint x: 153, endPoint y: 43, distance: 16.0
click at [169, 45] on span "Filter by 2" at bounding box center [169, 40] width 163 height 14
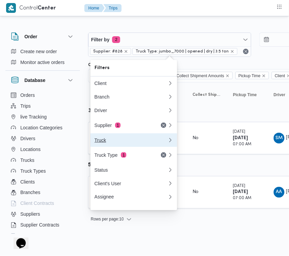
click at [126, 137] on button "Truck" at bounding box center [133, 140] width 87 height 14
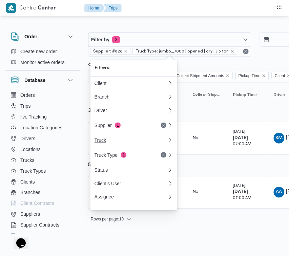
click at [126, 137] on div "Filters Client Branch Driver Supplier 1 Truck Truck Type 1 Status Client's User…" at bounding box center [133, 135] width 87 height 150
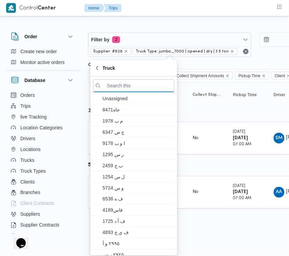
paste input "4576"
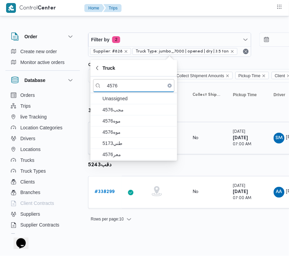
type input "4576"
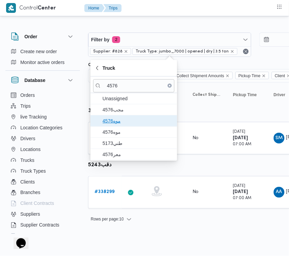
drag, startPoint x: 122, startPoint y: 123, endPoint x: 120, endPoint y: 129, distance: 6.3
click at [122, 122] on span "4576موه" at bounding box center [138, 121] width 70 height 8
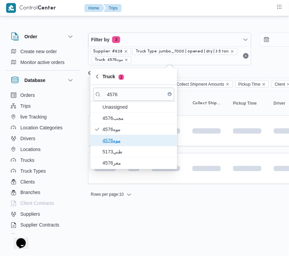
click at [119, 136] on span "موه4576" at bounding box center [133, 140] width 81 height 11
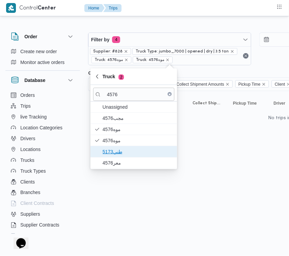
click at [109, 157] on span "طني5173" at bounding box center [133, 151] width 81 height 11
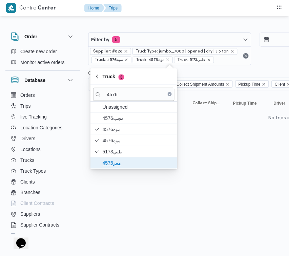
click at [109, 165] on span "معر4576" at bounding box center [138, 163] width 70 height 8
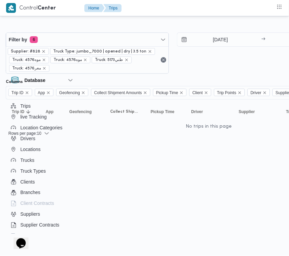
scroll to position [0, 89]
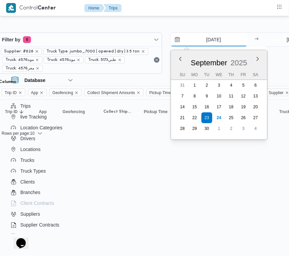
click at [231, 36] on input "23/9/2025" at bounding box center [209, 40] width 77 height 14
click at [184, 58] on div "September 2025" at bounding box center [219, 61] width 96 height 17
click at [183, 60] on button "Previous Month" at bounding box center [180, 59] width 6 height 6
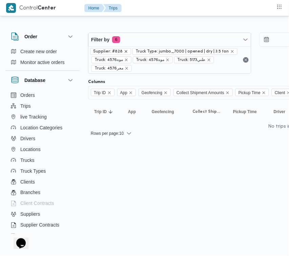
click at [124, 53] on icon "remove selected entity" at bounding box center [126, 51] width 4 height 4
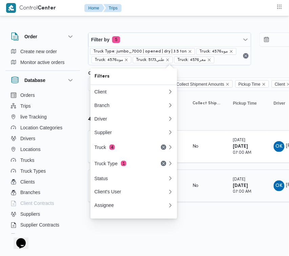
click at [215, 199] on td "Collect Shipment Amounts No" at bounding box center [206, 186] width 41 height 33
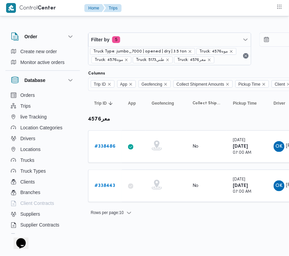
click at [142, 252] on html "Control Center Home Trips Order Create new order Monitor active orders Database…" at bounding box center [144, 128] width 289 height 256
drag, startPoint x: 142, startPoint y: 253, endPoint x: 152, endPoint y: 253, distance: 9.5
click at [151, 253] on html "Control Center Home Trips Order Create new order Monitor active orders Database…" at bounding box center [144, 128] width 289 height 256
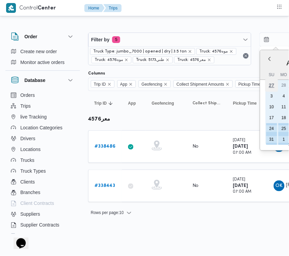
click at [273, 87] on div "27" at bounding box center [271, 85] width 13 height 13
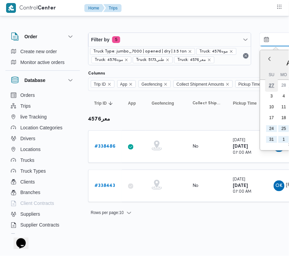
type input "27/7/2025"
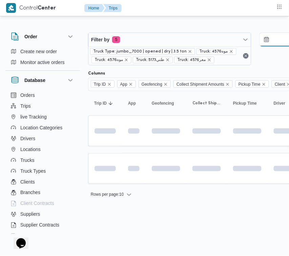
scroll to position [0, 42]
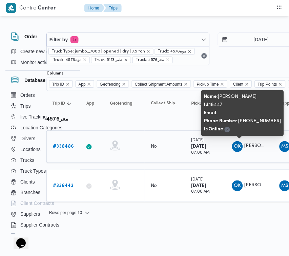
click at [258, 146] on span "عمر كرم السيد عيد رسلان" at bounding box center [264, 146] width 39 height 4
copy tr "عمر كرم السيد عيد رسلان Supplier"
